Goal: Task Accomplishment & Management: Use online tool/utility

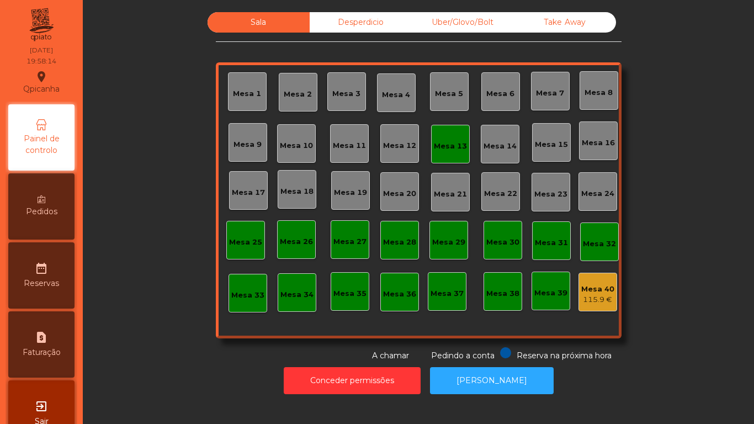
click at [447, 138] on div "Mesa 13" at bounding box center [450, 143] width 33 height 15
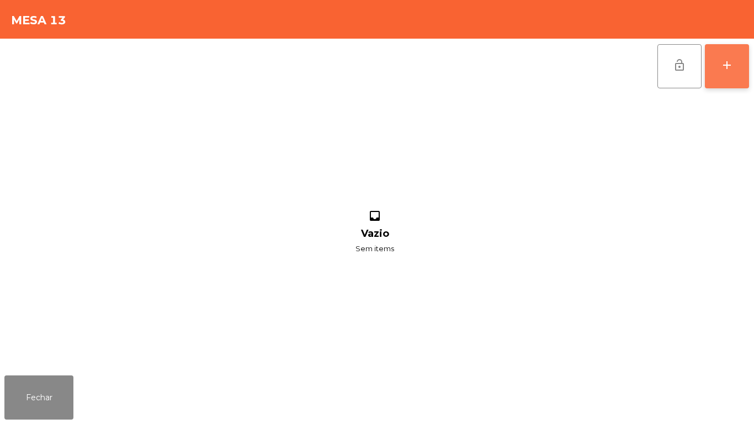
click at [720, 63] on div "add" at bounding box center [726, 64] width 13 height 13
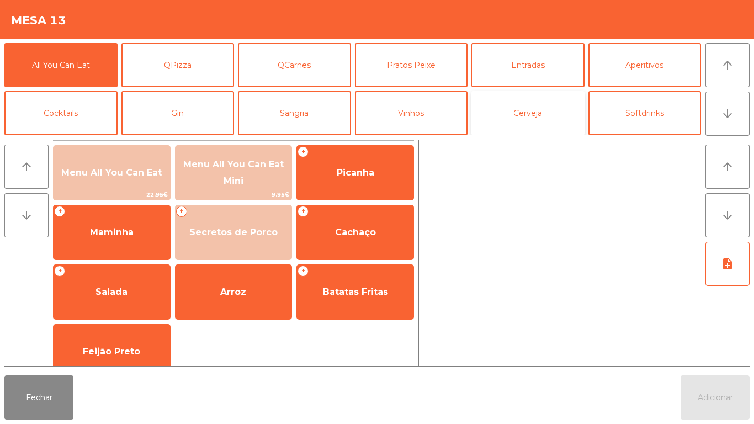
click at [515, 109] on button "Cerveja" at bounding box center [527, 113] width 113 height 44
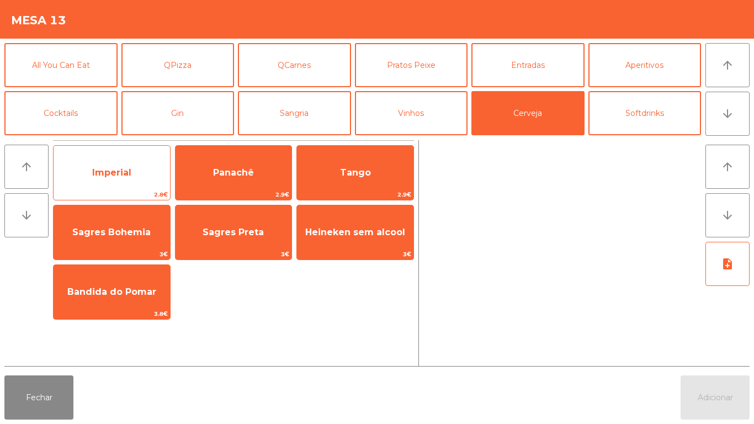
click at [126, 170] on span "Imperial" at bounding box center [111, 172] width 39 height 10
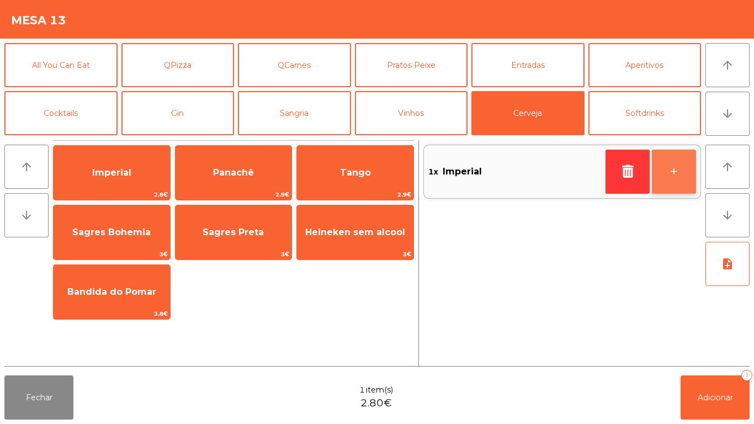
click at [669, 168] on button "+" at bounding box center [674, 172] width 44 height 44
click at [660, 171] on button "+" at bounding box center [674, 172] width 44 height 44
click at [658, 169] on button "+" at bounding box center [674, 172] width 44 height 44
click at [673, 157] on button "+" at bounding box center [674, 172] width 44 height 44
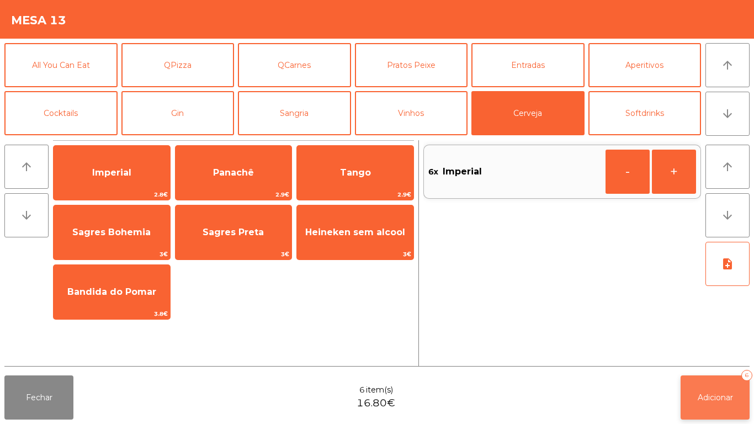
click at [715, 389] on button "Adicionar 6" at bounding box center [714, 397] width 69 height 44
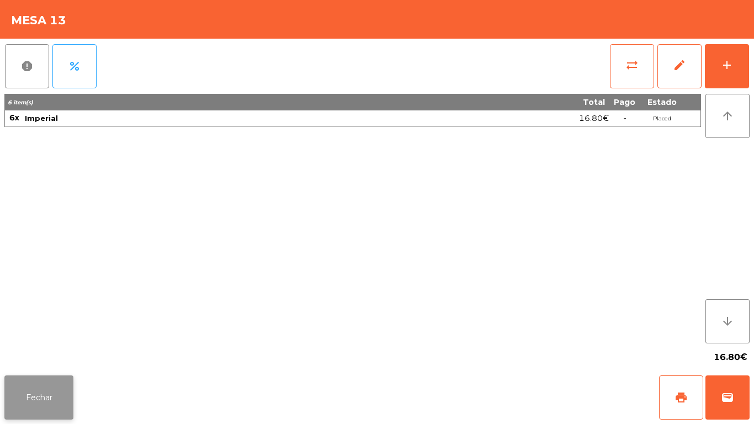
click at [48, 394] on button "Fechar" at bounding box center [38, 397] width 69 height 44
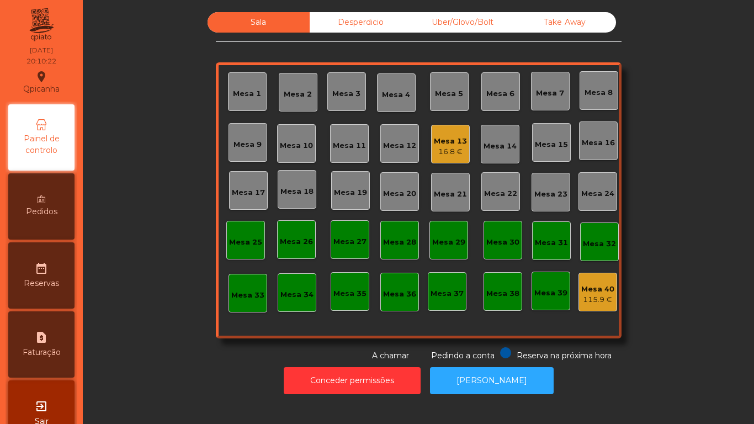
click at [434, 153] on div "16.8 €" at bounding box center [450, 151] width 33 height 11
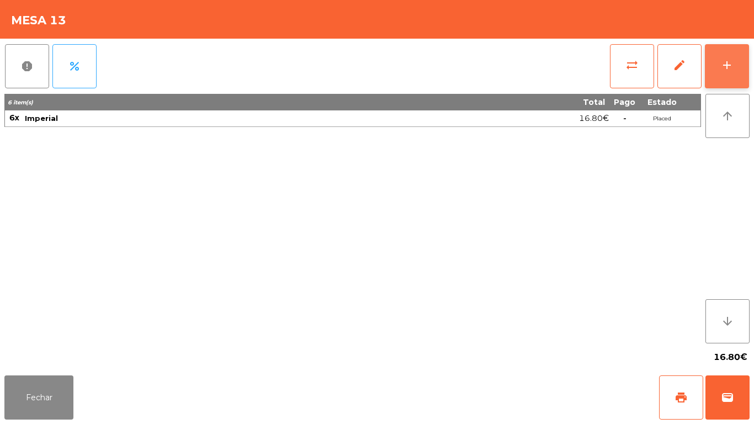
click at [718, 68] on button "add" at bounding box center [727, 66] width 44 height 44
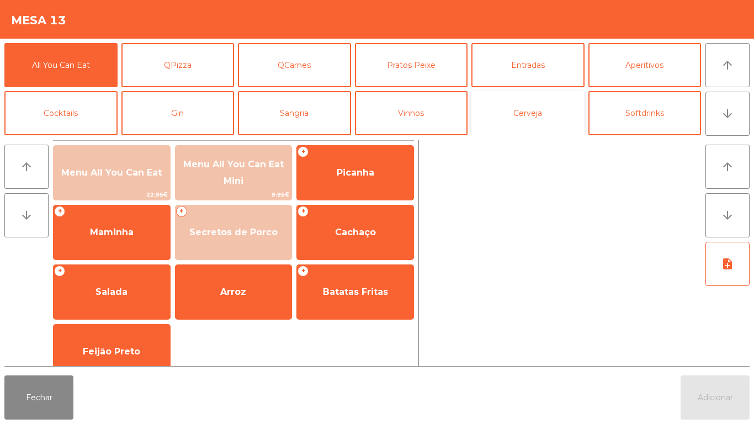
click at [529, 118] on button "Cerveja" at bounding box center [527, 113] width 113 height 44
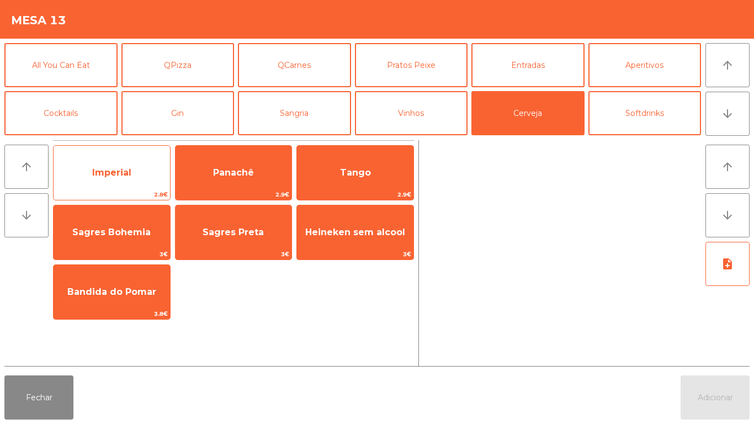
click at [120, 170] on span "Imperial" at bounding box center [111, 172] width 39 height 10
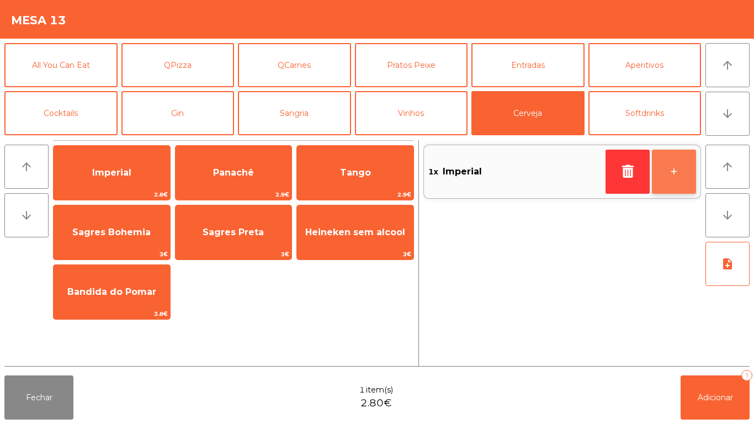
click at [656, 166] on button "+" at bounding box center [674, 172] width 44 height 44
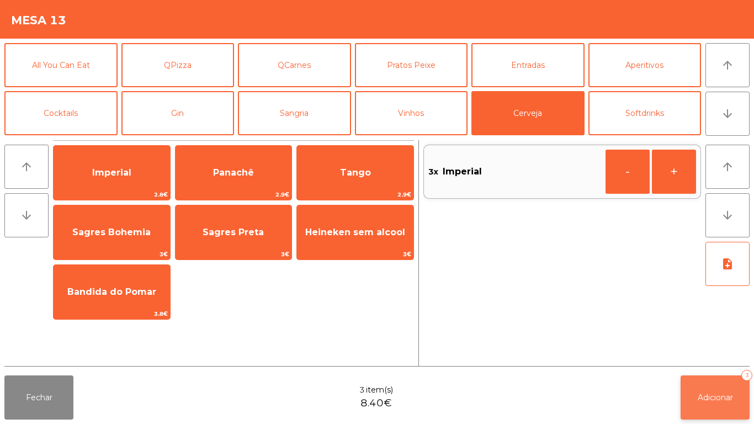
click at [709, 395] on span "Adicionar" at bounding box center [714, 397] width 35 height 10
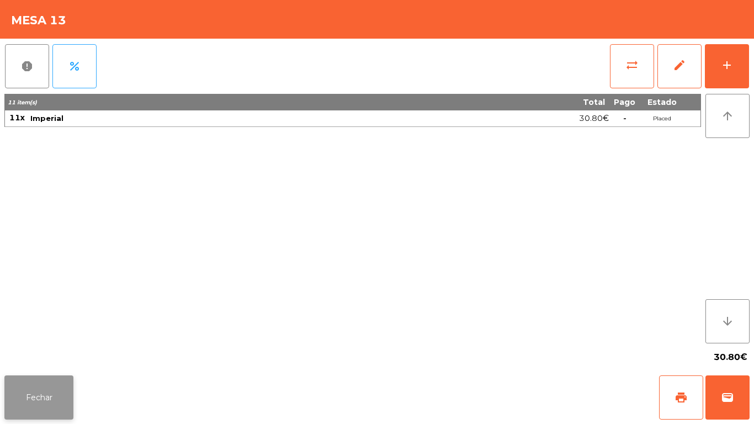
click at [33, 402] on button "Fechar" at bounding box center [38, 397] width 69 height 44
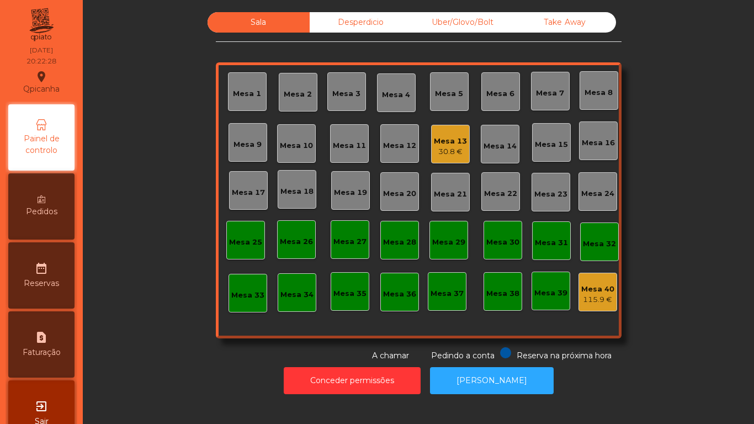
click at [244, 189] on div "Mesa 17" at bounding box center [248, 192] width 33 height 11
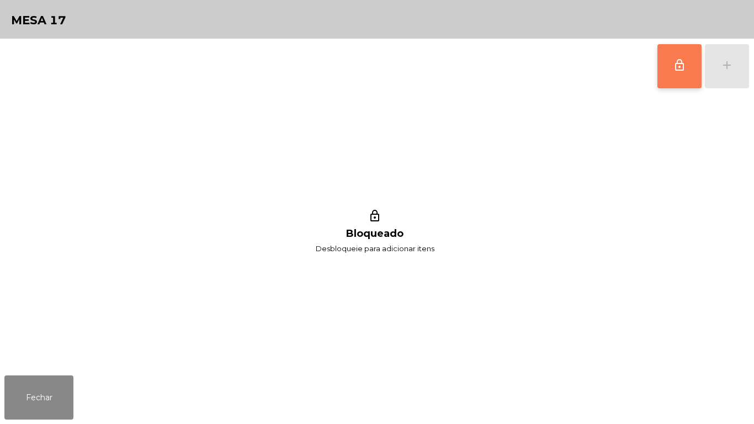
click at [674, 73] on button "lock_outline" at bounding box center [679, 66] width 44 height 44
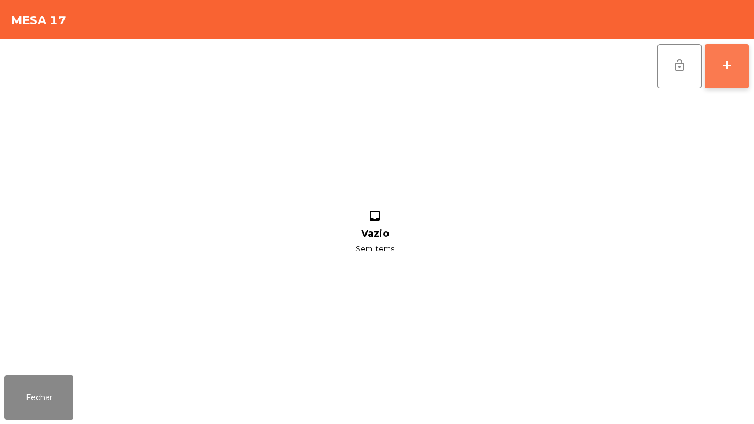
click at [723, 54] on button "add" at bounding box center [727, 66] width 44 height 44
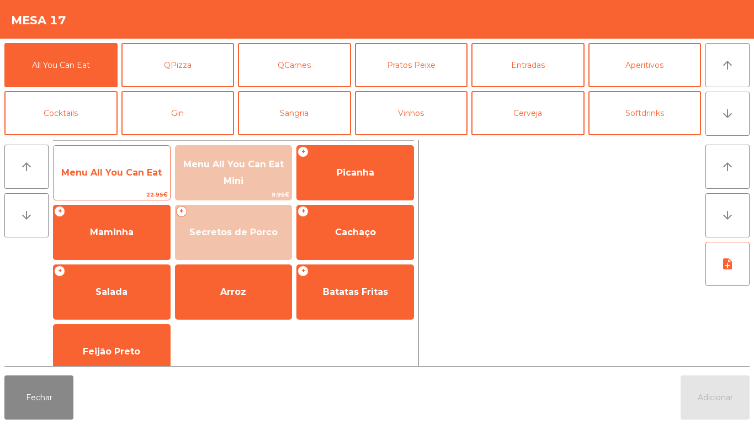
click at [134, 179] on span "Menu All You Can Eat" at bounding box center [112, 173] width 116 height 30
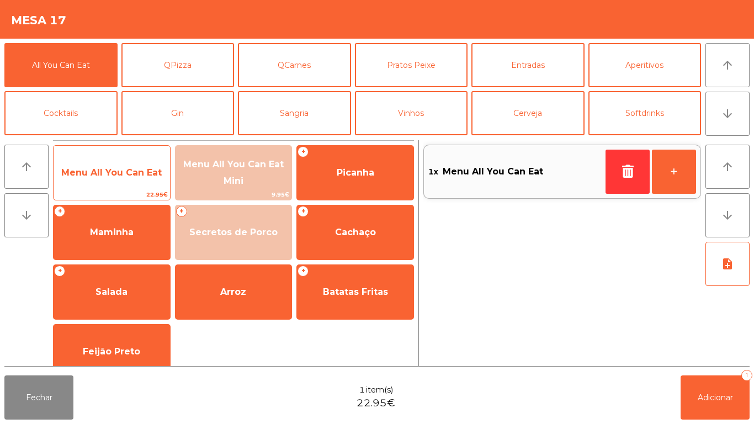
click at [132, 167] on span "Menu All You Can Eat" at bounding box center [111, 172] width 100 height 10
click at [129, 172] on span "Menu All You Can Eat" at bounding box center [111, 172] width 100 height 10
click at [124, 169] on span "Menu All You Can Eat" at bounding box center [111, 172] width 100 height 10
click at [122, 174] on span "Menu All You Can Eat" at bounding box center [111, 172] width 100 height 10
click at [116, 182] on span "Menu All You Can Eat" at bounding box center [112, 173] width 116 height 30
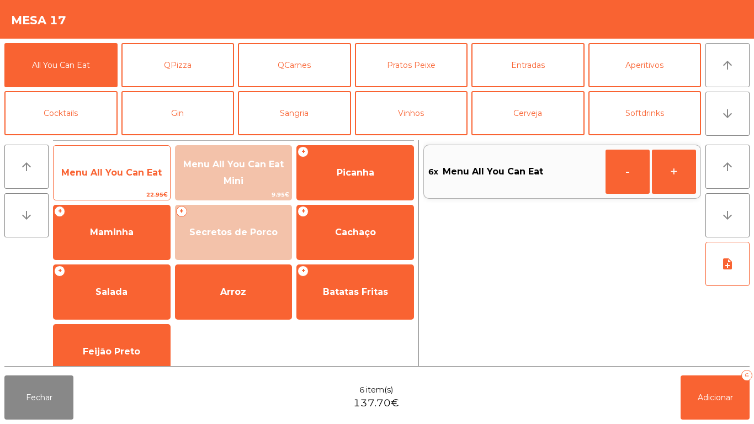
click at [123, 169] on span "Menu All You Can Eat" at bounding box center [111, 172] width 100 height 10
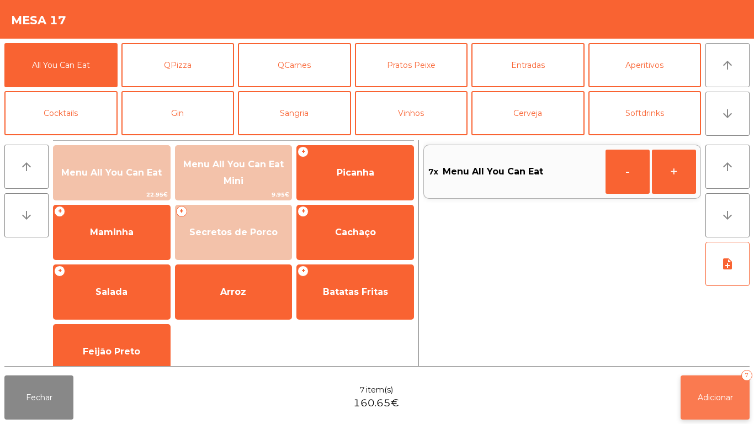
click at [710, 394] on span "Adicionar" at bounding box center [714, 397] width 35 height 10
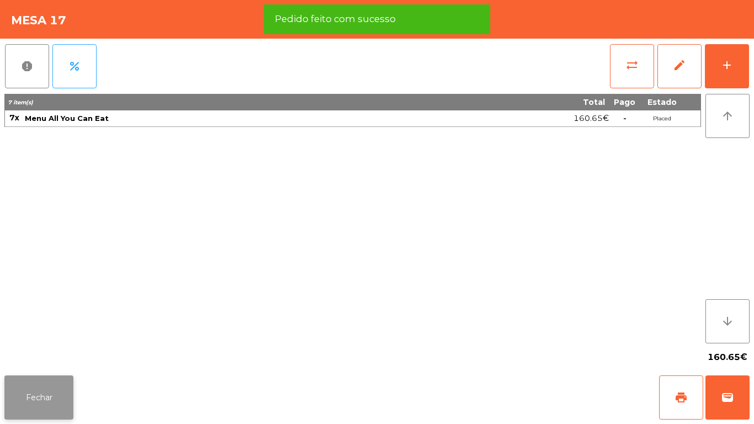
click at [43, 392] on button "Fechar" at bounding box center [38, 397] width 69 height 44
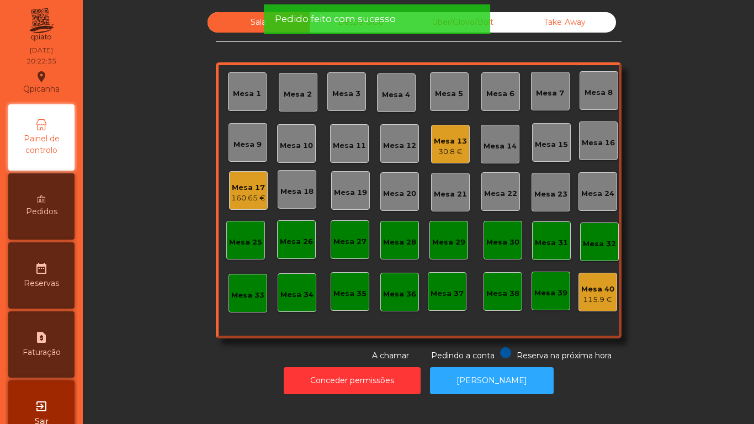
click at [445, 151] on div "30.8 €" at bounding box center [450, 151] width 33 height 11
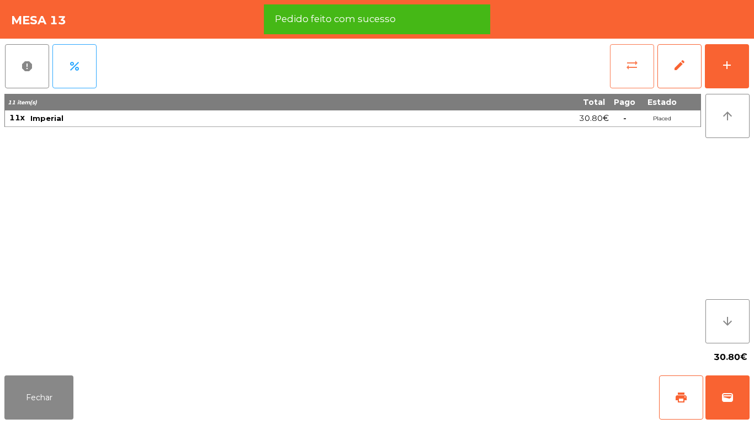
click at [631, 70] on span "sync_alt" at bounding box center [631, 64] width 13 height 13
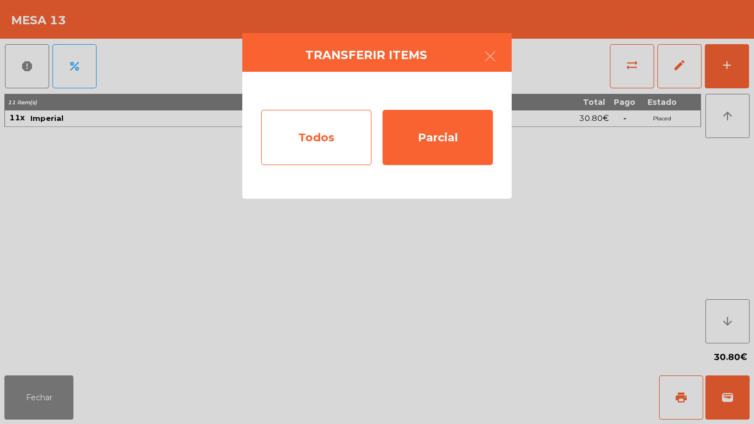
click at [334, 140] on div "Todos" at bounding box center [316, 137] width 110 height 55
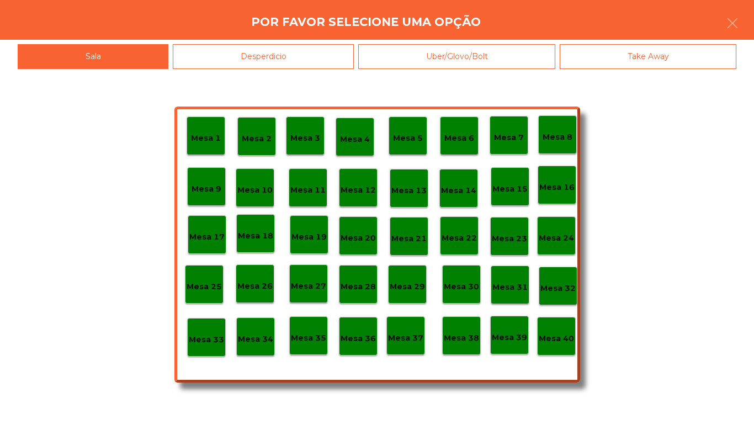
click at [212, 236] on p "Mesa 17" at bounding box center [206, 237] width 35 height 13
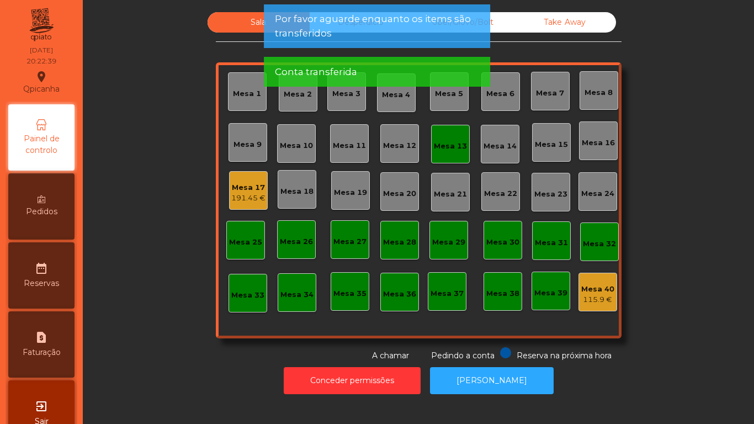
click at [442, 148] on div "Mesa 13" at bounding box center [450, 146] width 33 height 11
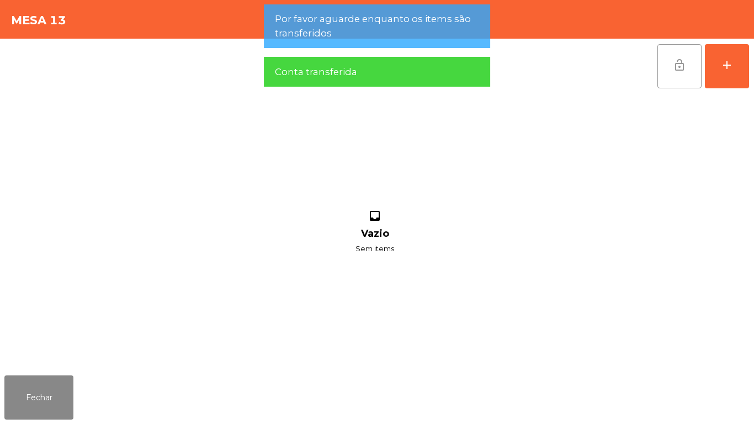
click at [679, 65] on span "lock_open" at bounding box center [679, 64] width 13 height 13
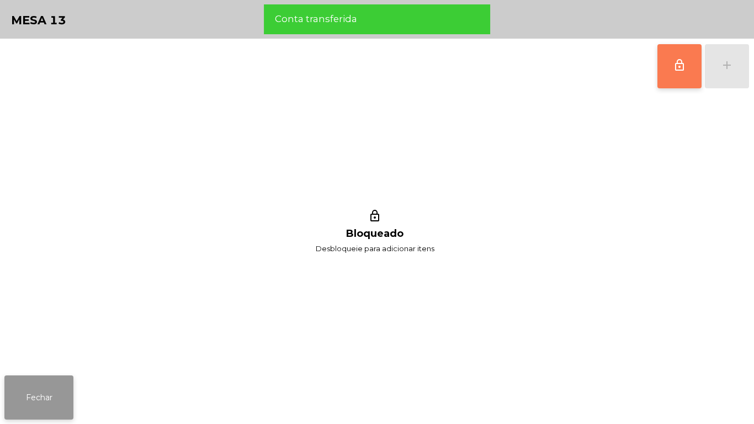
click at [36, 378] on button "Fechar" at bounding box center [38, 397] width 69 height 44
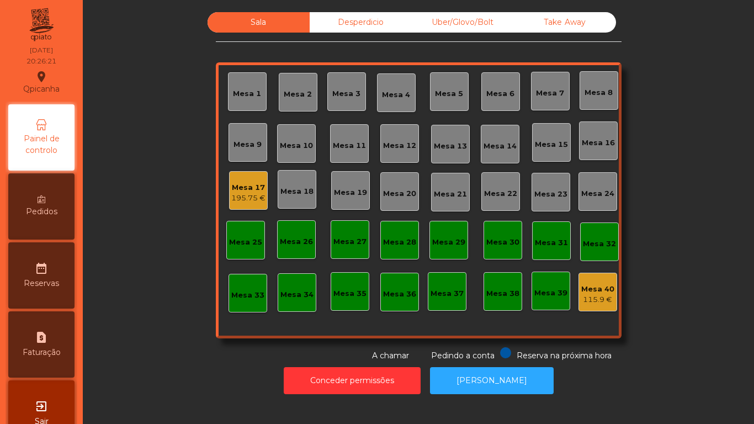
click at [249, 195] on div "195.75 €" at bounding box center [248, 198] width 34 height 11
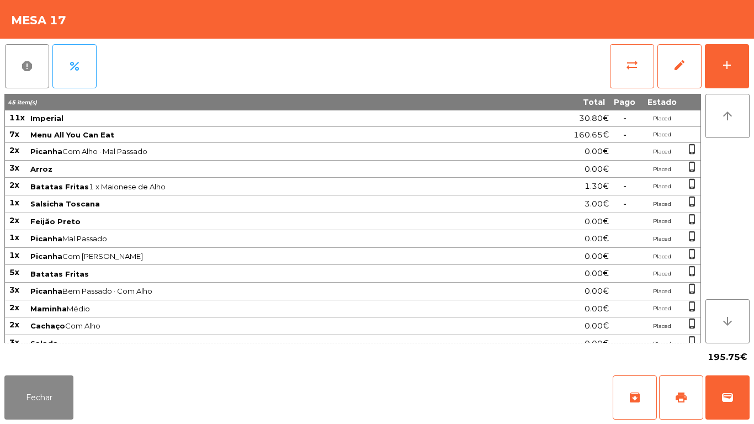
scroll to position [9, 0]
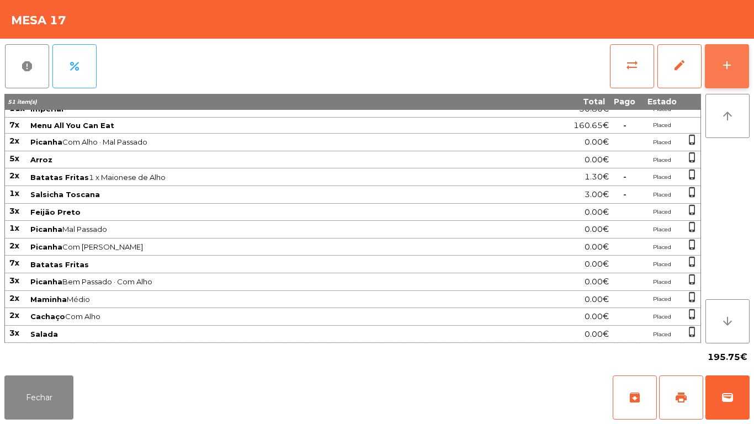
click at [723, 68] on div "add" at bounding box center [726, 64] width 13 height 13
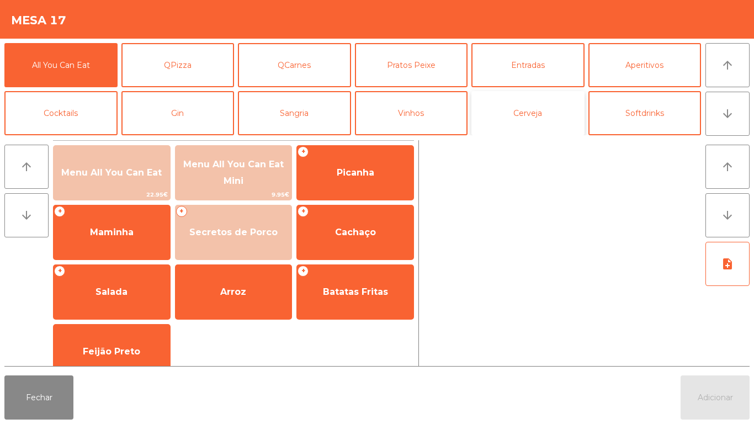
click at [535, 106] on button "Cerveja" at bounding box center [527, 113] width 113 height 44
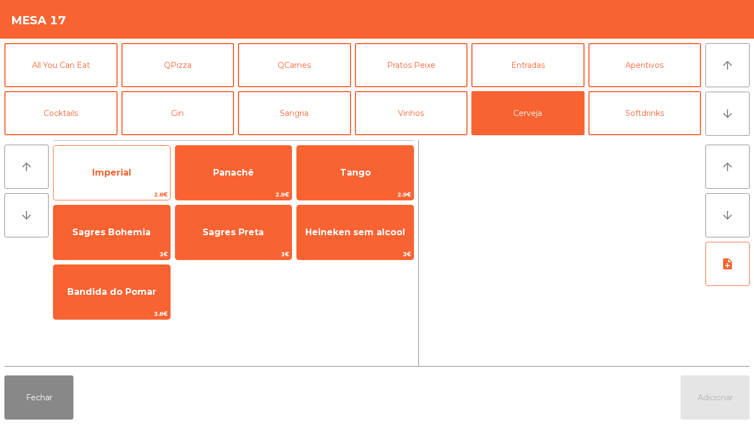
click at [123, 167] on span "Imperial" at bounding box center [111, 172] width 39 height 10
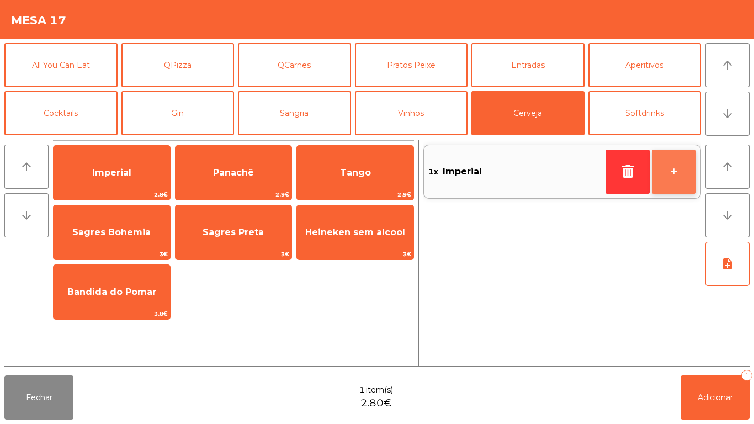
click at [672, 167] on button "+" at bounding box center [674, 172] width 44 height 44
click at [673, 170] on button "+" at bounding box center [674, 172] width 44 height 44
click at [674, 167] on button "+" at bounding box center [674, 172] width 44 height 44
click at [678, 162] on button "+" at bounding box center [674, 172] width 44 height 44
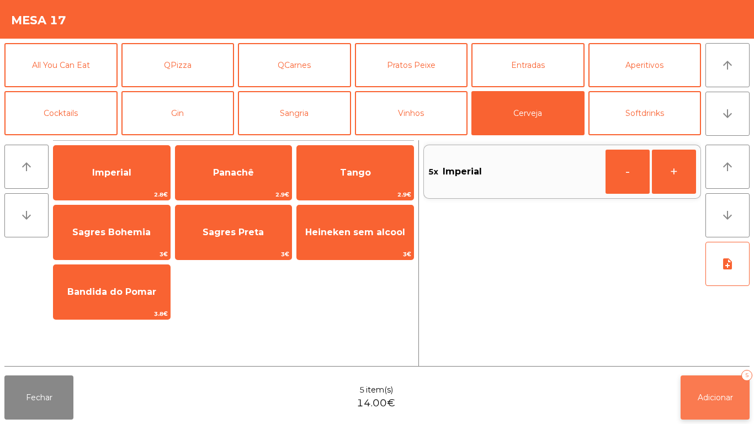
click at [714, 387] on button "Adicionar 5" at bounding box center [714, 397] width 69 height 44
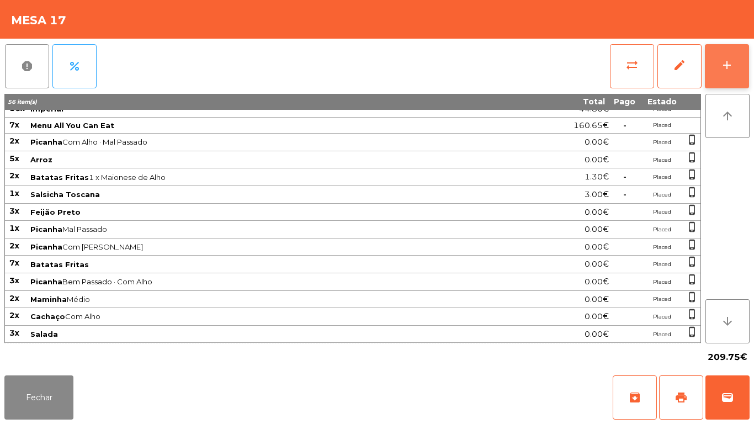
click at [725, 60] on div "add" at bounding box center [726, 64] width 13 height 13
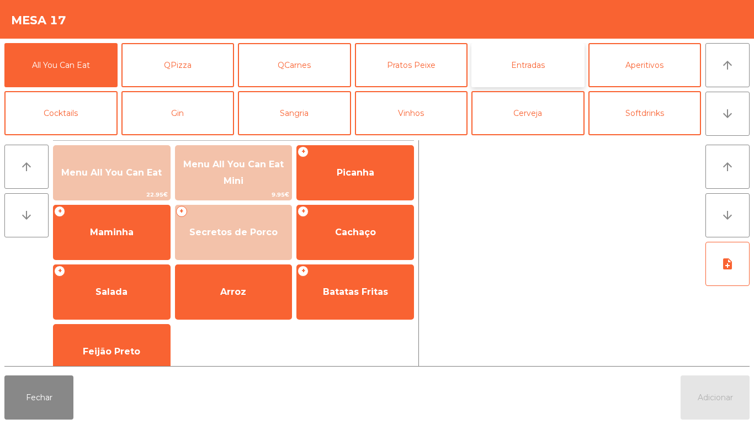
click at [516, 68] on button "Entradas" at bounding box center [527, 65] width 113 height 44
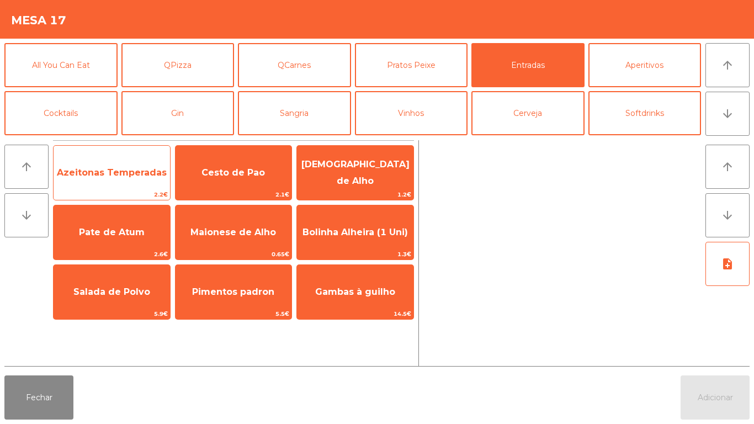
click at [121, 180] on span "Azeitonas Temperadas" at bounding box center [112, 173] width 116 height 30
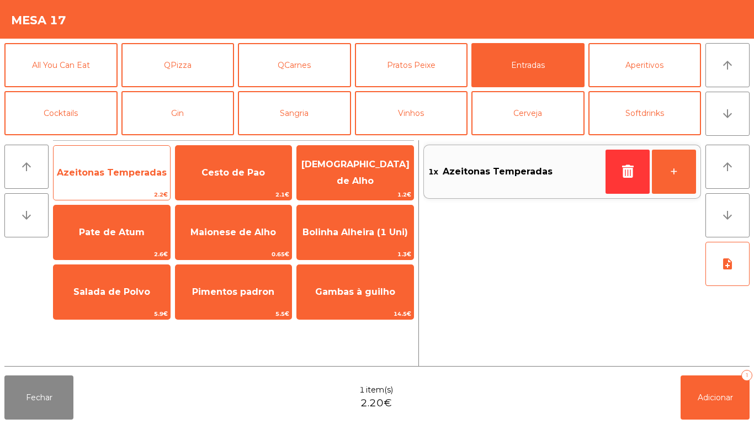
click at [119, 167] on span "Azeitonas Temperadas" at bounding box center [112, 172] width 110 height 10
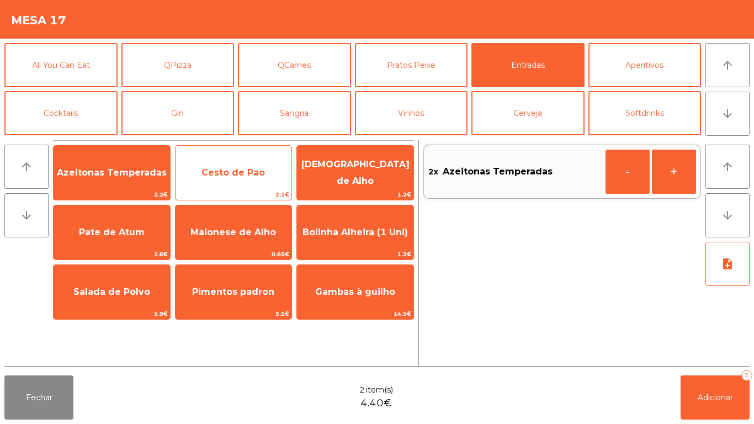
click at [226, 181] on span "Cesto de Pao" at bounding box center [233, 173] width 116 height 30
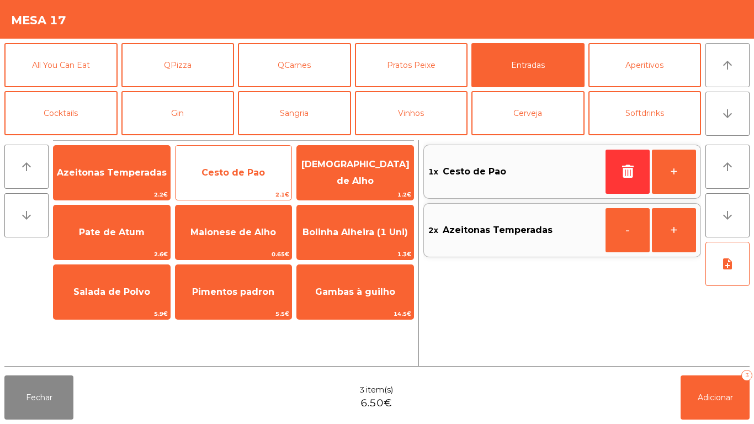
click at [244, 178] on span "Cesto de Pao" at bounding box center [233, 173] width 116 height 30
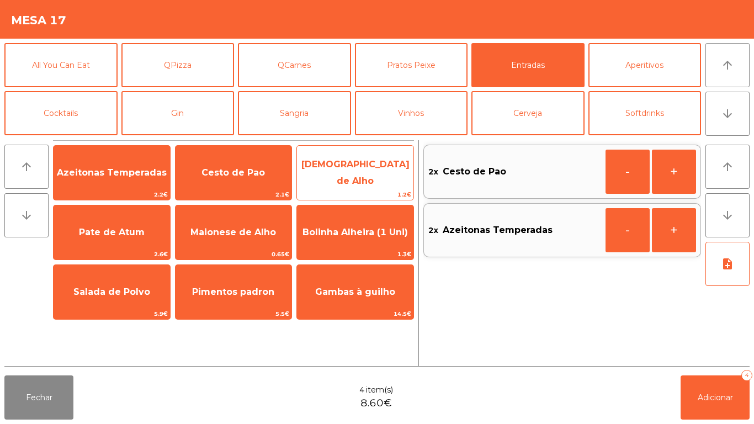
click at [350, 179] on span "[DEMOGRAPHIC_DATA] de Alho" at bounding box center [355, 173] width 116 height 47
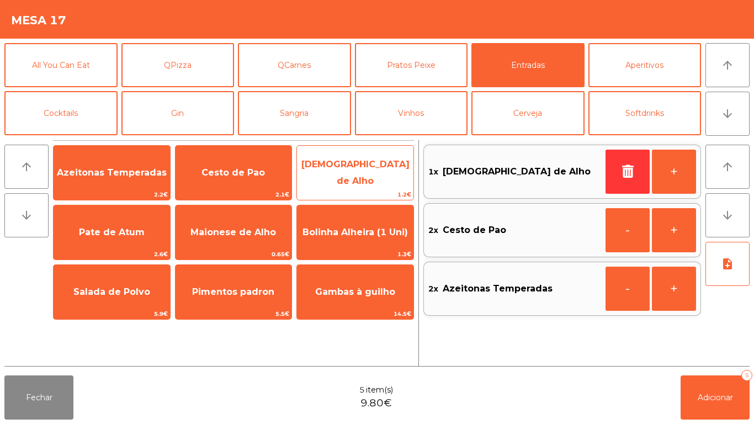
click at [356, 174] on span "[DEMOGRAPHIC_DATA] de Alho" at bounding box center [355, 172] width 108 height 27
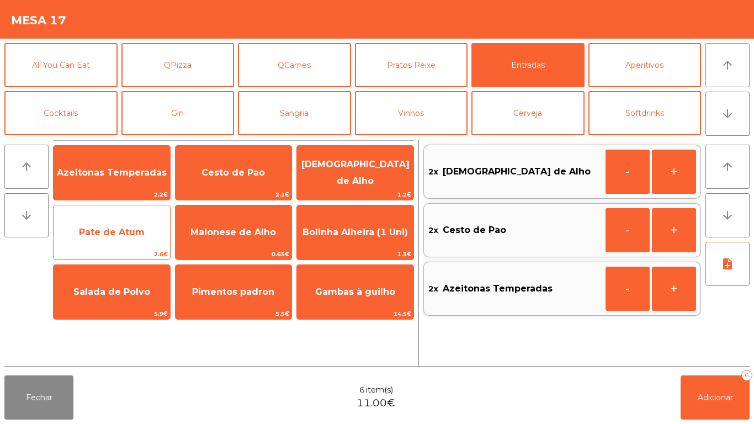
click at [122, 236] on span "Pate de Atum" at bounding box center [112, 232] width 66 height 10
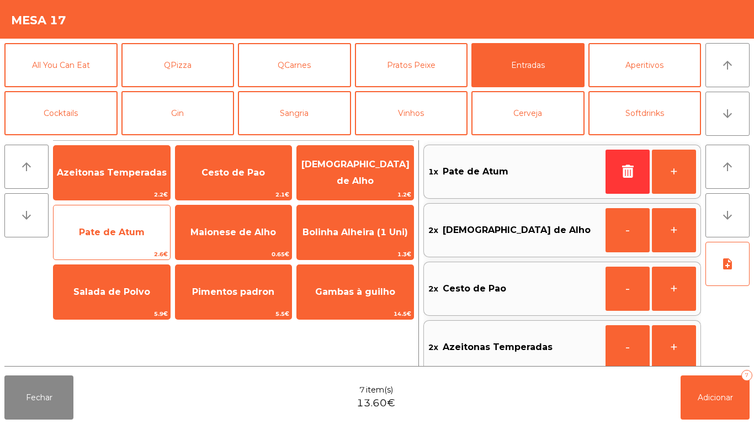
click at [110, 236] on span "Pate de Atum" at bounding box center [112, 232] width 66 height 10
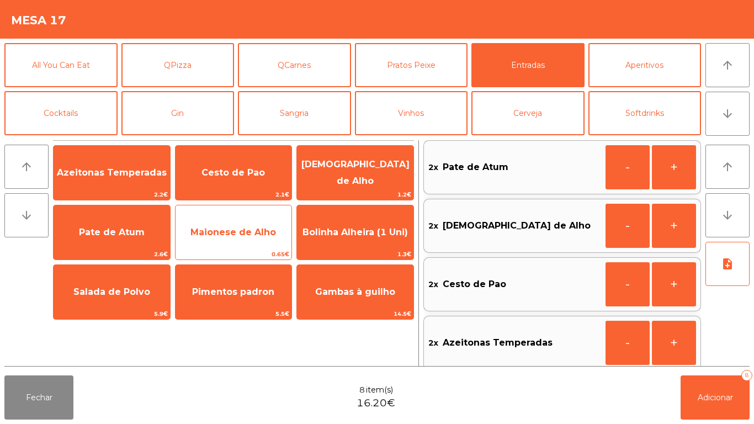
click at [227, 237] on span "Maionese de Alho" at bounding box center [233, 232] width 116 height 30
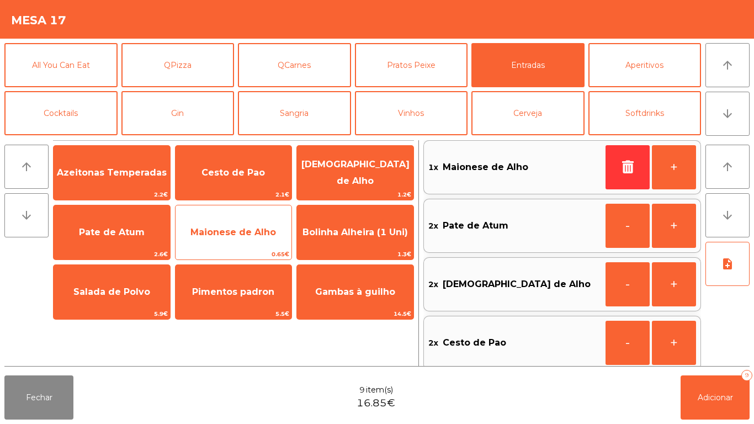
click at [230, 233] on span "Maionese de Alho" at bounding box center [233, 232] width 86 height 10
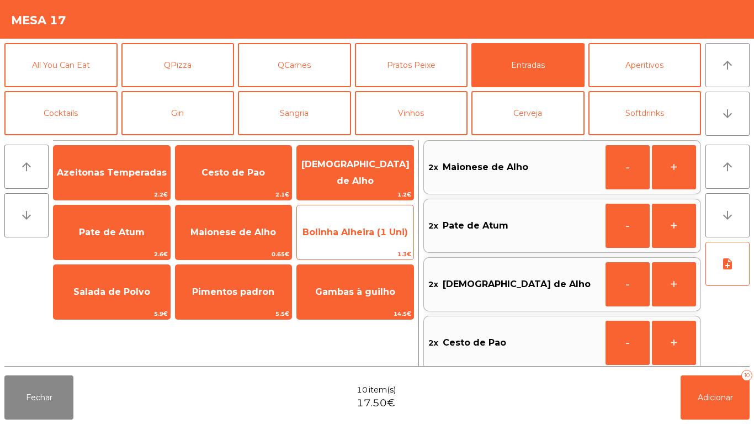
click at [339, 231] on span "Bolinha Alheira (1 Uni)" at bounding box center [354, 232] width 105 height 10
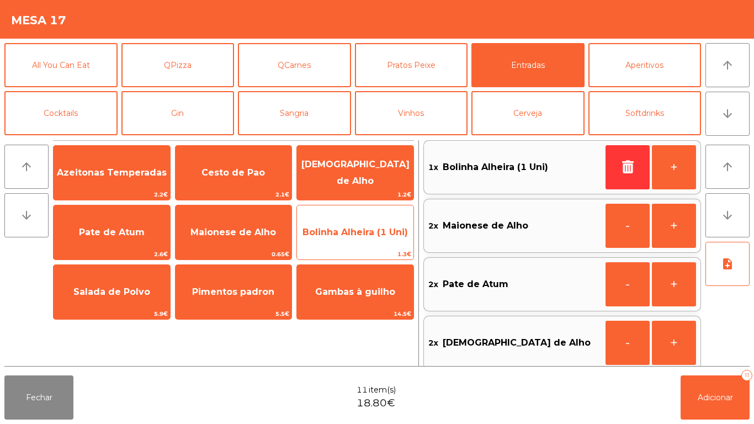
click at [348, 236] on span "Bolinha Alheira (1 Uni)" at bounding box center [354, 232] width 105 height 10
click at [348, 237] on span "Bolinha Alheira (1 Uni)" at bounding box center [355, 232] width 116 height 30
click at [348, 227] on span "Bolinha Alheira (1 Uni)" at bounding box center [354, 232] width 105 height 10
click at [349, 227] on span "Bolinha Alheira (1 Uni)" at bounding box center [354, 232] width 105 height 10
click at [354, 233] on span "Bolinha Alheira (1 Uni)" at bounding box center [354, 232] width 105 height 10
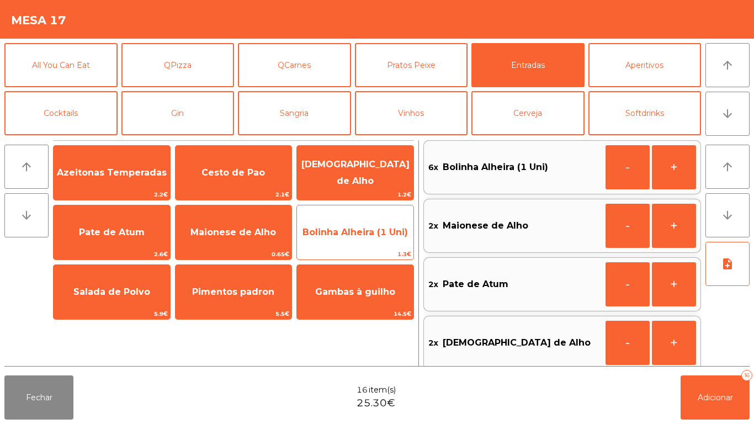
click at [353, 234] on span "Bolinha Alheira (1 Uni)" at bounding box center [354, 232] width 105 height 10
click at [353, 231] on span "Bolinha Alheira (1 Uni)" at bounding box center [354, 232] width 105 height 10
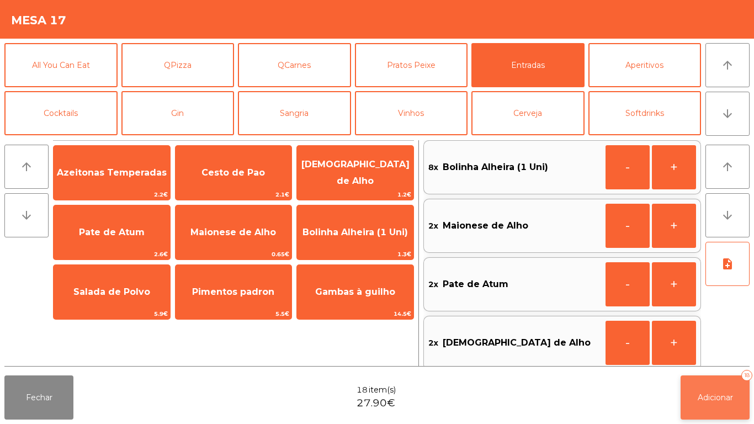
click at [710, 388] on button "Adicionar 18" at bounding box center [714, 397] width 69 height 44
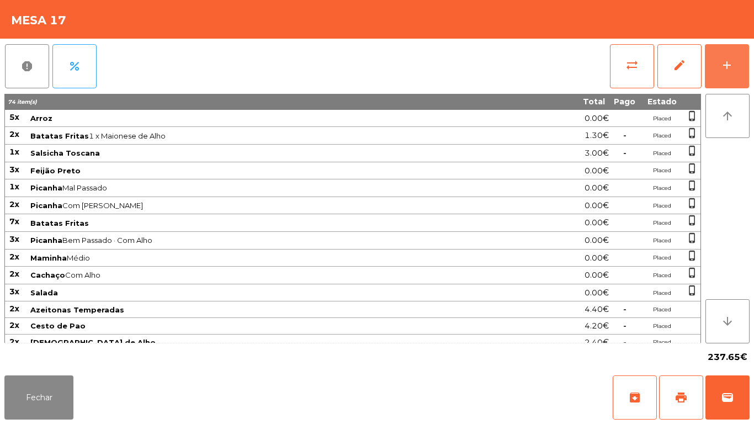
scroll to position [0, 0]
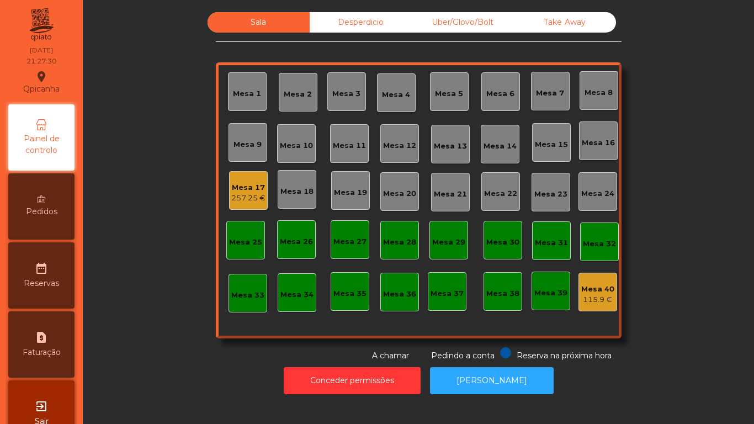
click at [695, 173] on div "Sala Desperdicio Uber/Glovo/Bolt Take Away Mesa 1 Mesa 2 Mesa 3 Mesa 4 Mesa 5 M…" at bounding box center [418, 186] width 641 height 349
click at [253, 194] on div "257.25 €" at bounding box center [248, 198] width 34 height 11
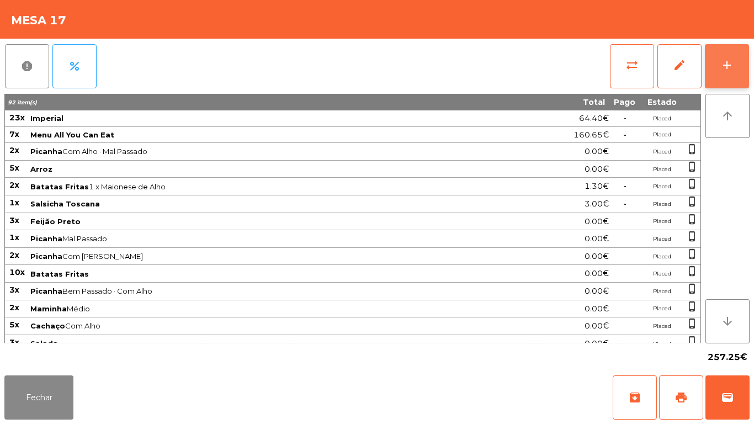
click at [719, 68] on button "add" at bounding box center [727, 66] width 44 height 44
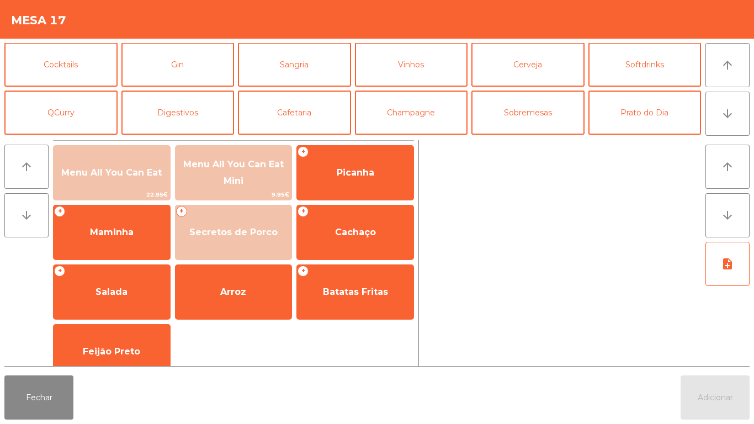
scroll to position [48, 0]
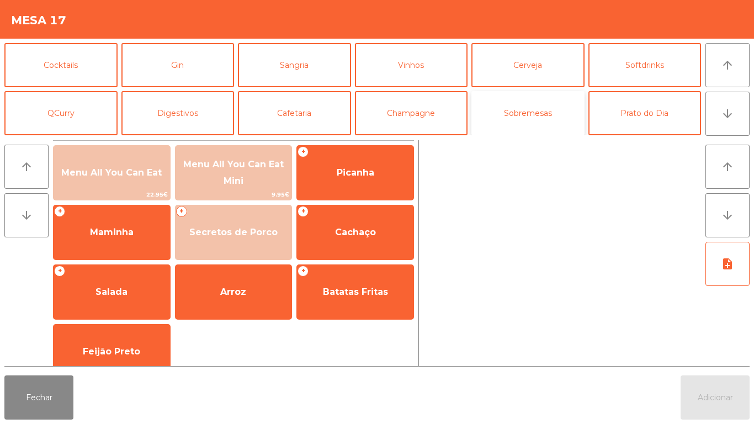
click at [526, 121] on button "Sobremesas" at bounding box center [527, 113] width 113 height 44
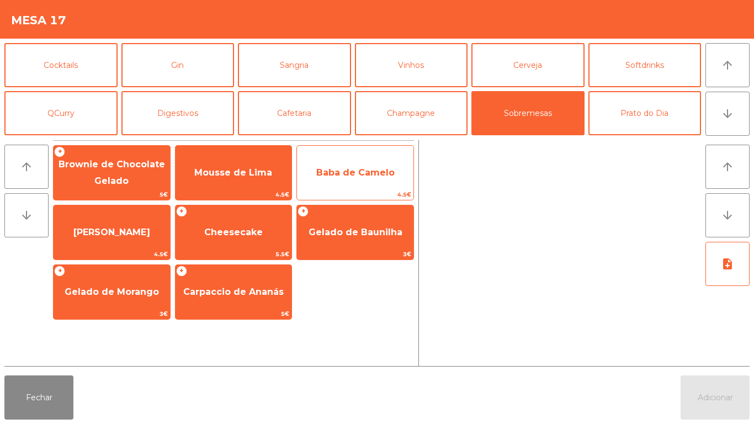
click at [346, 170] on span "Baba de Camelo" at bounding box center [355, 172] width 78 height 10
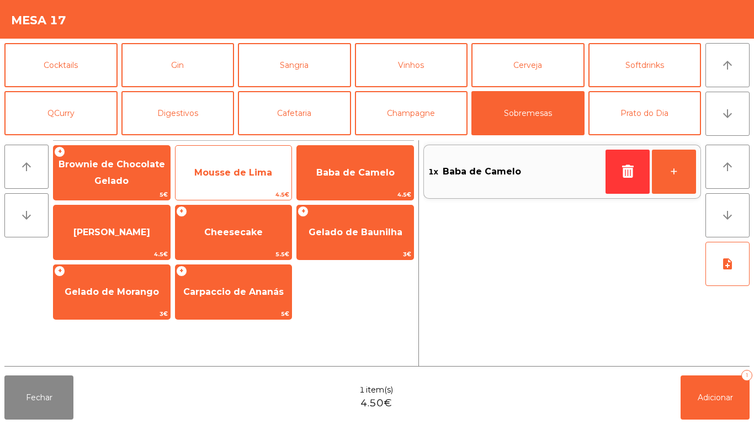
click at [226, 179] on span "Mousse de Lima" at bounding box center [233, 173] width 116 height 30
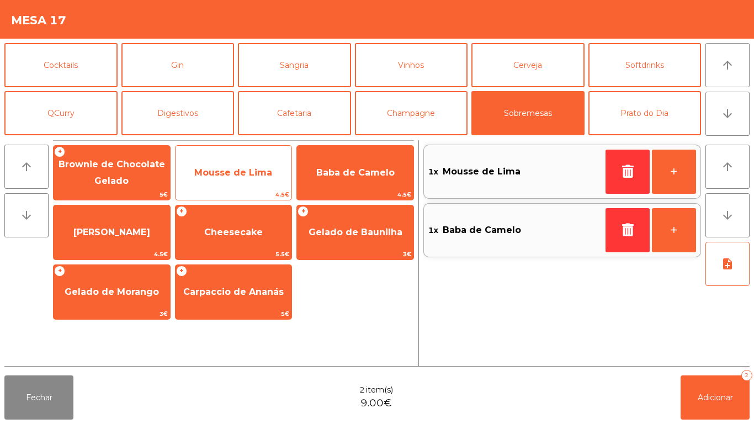
click at [219, 174] on span "Mousse de Lima" at bounding box center [233, 172] width 78 height 10
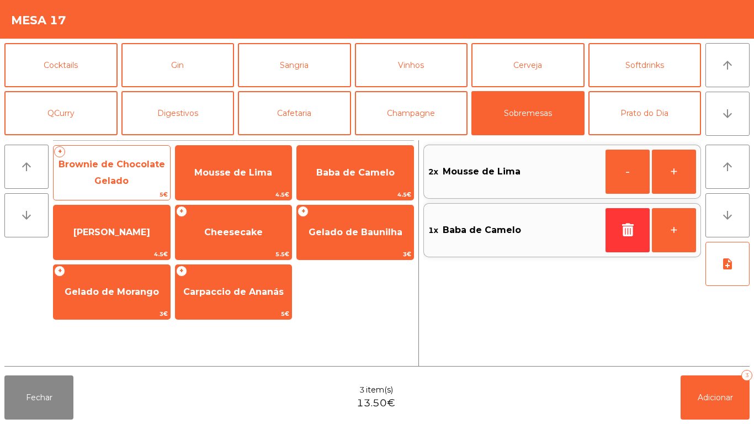
click at [120, 176] on span "Brownie de Chocolate Gelado" at bounding box center [111, 172] width 106 height 27
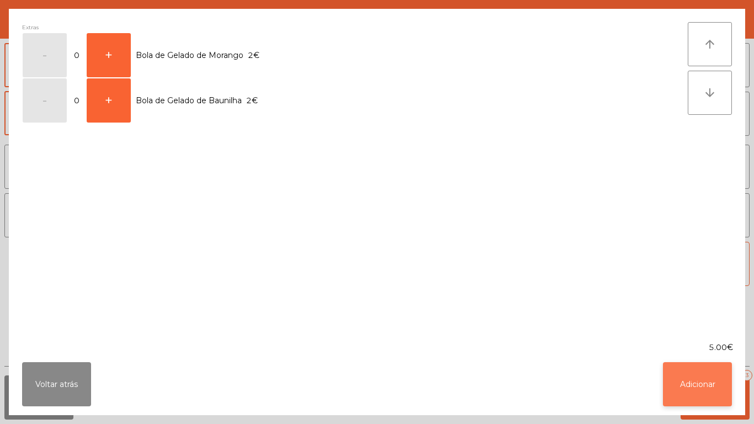
click at [679, 377] on button "Adicionar" at bounding box center [697, 384] width 69 height 44
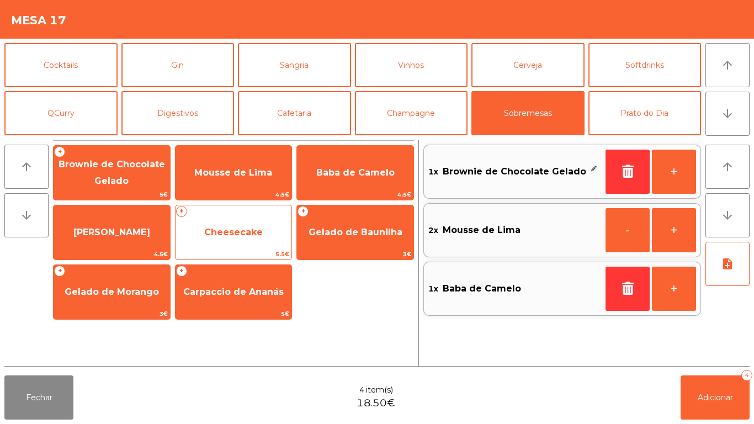
click at [229, 236] on span "Cheesecake" at bounding box center [233, 232] width 58 height 10
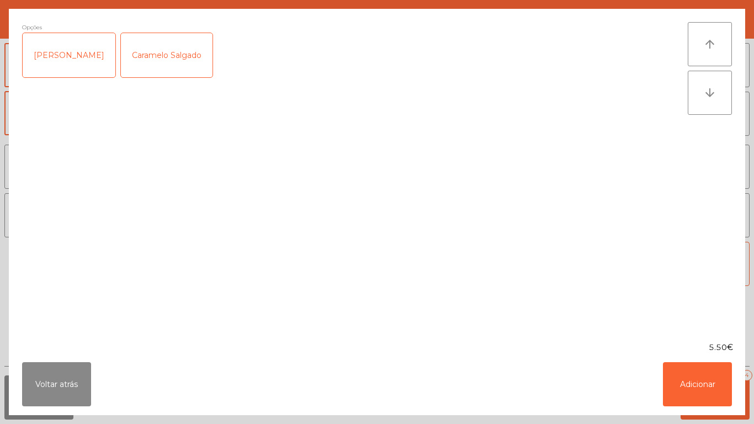
click at [142, 68] on div "Caramelo Salgado" at bounding box center [167, 55] width 92 height 44
click at [680, 383] on button "Adicionar" at bounding box center [697, 384] width 69 height 44
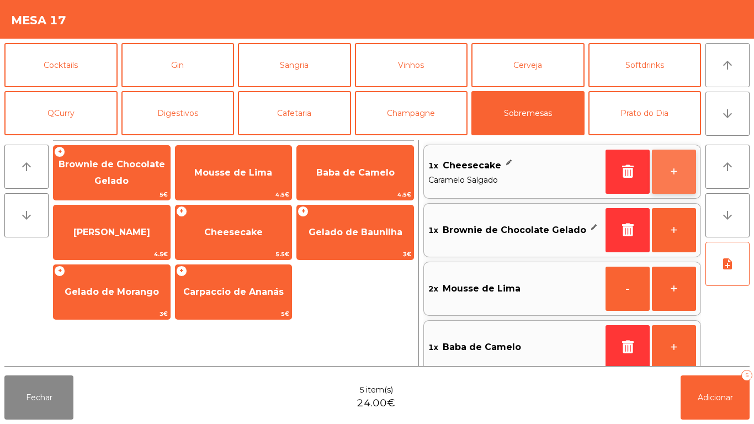
click at [658, 167] on button "+" at bounding box center [674, 172] width 44 height 44
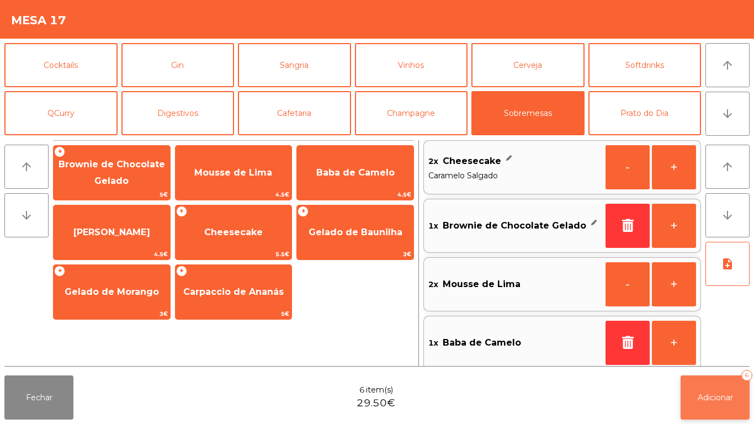
click at [714, 403] on button "Adicionar 6" at bounding box center [714, 397] width 69 height 44
